Goal: Find specific page/section

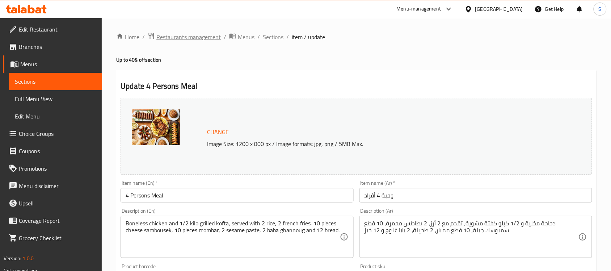
drag, startPoint x: 0, startPoint y: 0, endPoint x: 189, endPoint y: 33, distance: 192.2
click at [189, 33] on span "Restaurants management" at bounding box center [188, 37] width 64 height 9
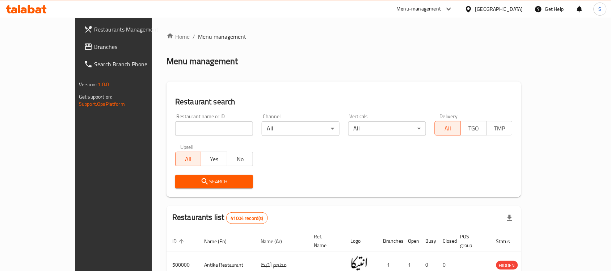
click at [170, 129] on div "Home / Menu management Menu management Restaurant search Restaurant name or ID …" at bounding box center [343, 256] width 355 height 448
click at [178, 126] on input "search" at bounding box center [214, 128] width 78 height 14
paste input "695931"
type input "695931"
click button "Search" at bounding box center [214, 181] width 78 height 13
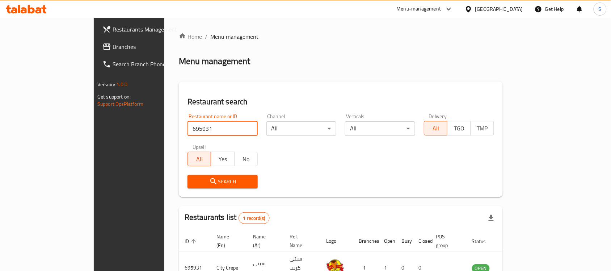
scroll to position [38, 0]
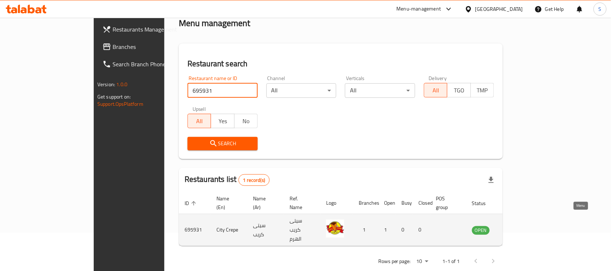
click at [519, 225] on icon "enhanced table" at bounding box center [514, 229] width 9 height 9
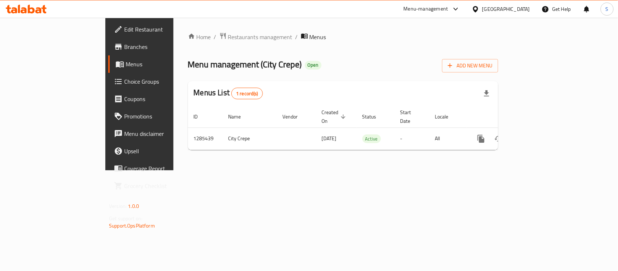
click at [124, 44] on span "Branches" at bounding box center [163, 46] width 79 height 9
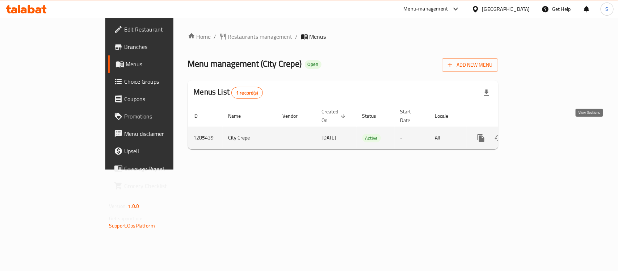
click at [542, 130] on link "enhanced table" at bounding box center [532, 137] width 17 height 17
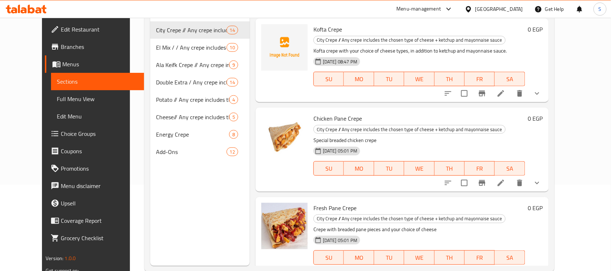
scroll to position [102, 0]
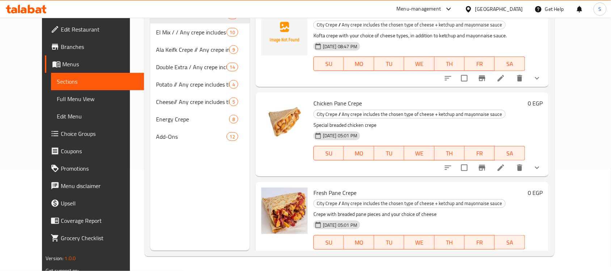
click at [45, 40] on link "Branches" at bounding box center [94, 46] width 99 height 17
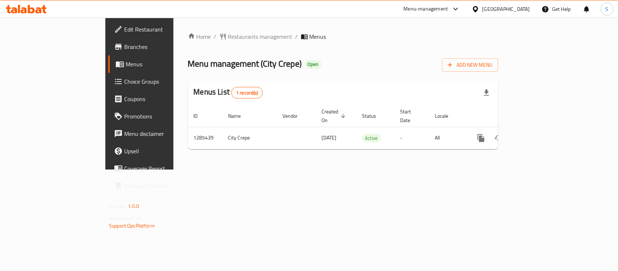
click at [124, 46] on span "Branches" at bounding box center [163, 46] width 79 height 9
